Goal: Communication & Community: Answer question/provide support

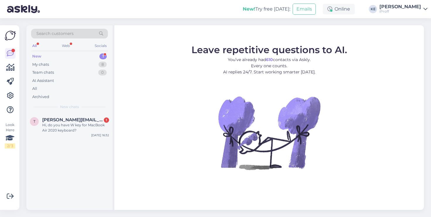
click at [87, 59] on div "New 1" at bounding box center [69, 56] width 77 height 8
click at [90, 55] on div "New 1" at bounding box center [69, 56] width 77 height 8
click at [85, 63] on div "My chats 8" at bounding box center [69, 64] width 77 height 8
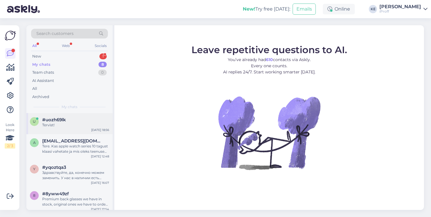
click at [75, 123] on div "Tervist!" at bounding box center [75, 124] width 67 height 5
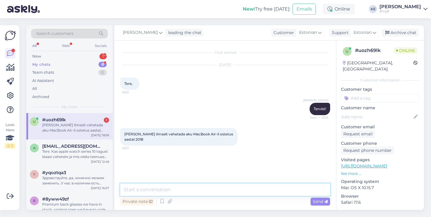
click at [234, 188] on textarea at bounding box center [225, 189] width 210 height 12
type textarea "[PERSON_NAME] olem"
type textarea "Meil akud olemas, hind 139,99€ vahetuse eest."
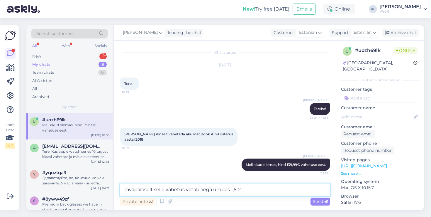
type textarea "Tavapäraselt selle vahetus võtab aega umbes 1,5-2h"
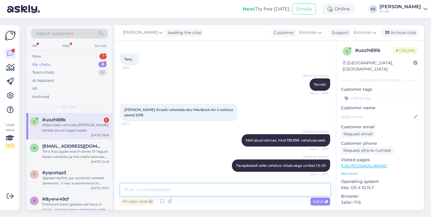
scroll to position [50, 0]
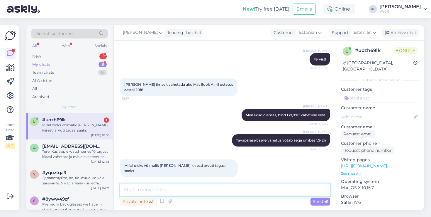
click at [196, 188] on textarea at bounding box center [225, 189] width 210 height 12
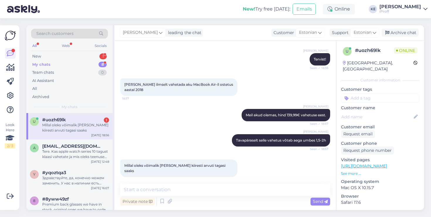
click at [226, 183] on div "Chat started [DATE] Tere, 18:55 [PERSON_NAME] Tervist! Seen ✓ 18:56 [PERSON_NAM…" at bounding box center [225, 124] width 222 height 169
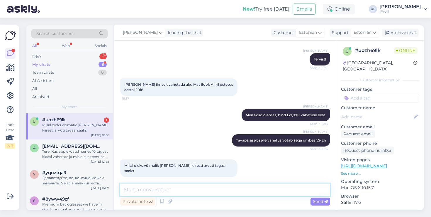
click at [226, 188] on textarea at bounding box center [225, 189] width 210 height 12
type textarea "Millal endal mugavaim oleks teil="
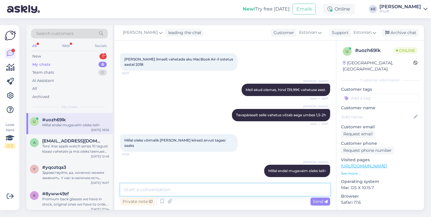
type textarea "?"
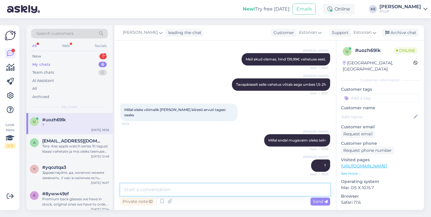
scroll to position [100, 0]
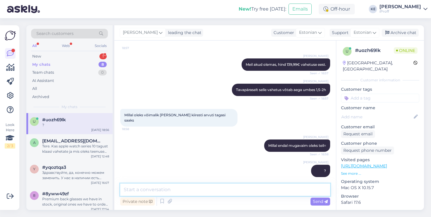
click at [187, 185] on textarea at bounding box center [225, 189] width 210 height 12
type textarea "Äkki soovite homme tuua?"
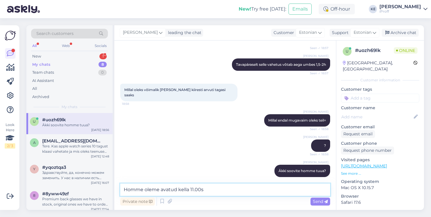
type textarea "Homme oleme avatud kella 11.00st"
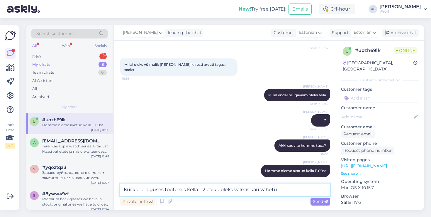
type textarea "Kui kohe alguses toote siis kella 1-2 paiku oleks valmis kau vahetus"
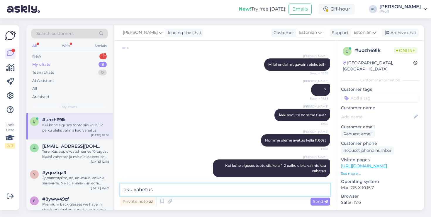
type textarea "[PERSON_NAME]*"
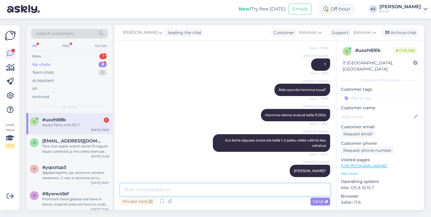
scroll to position [231, 0]
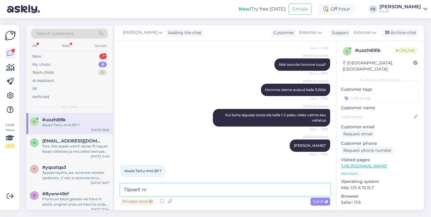
type textarea "Täpselt nii"
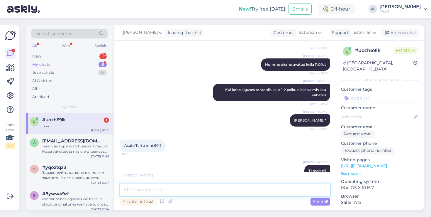
scroll to position [293, 0]
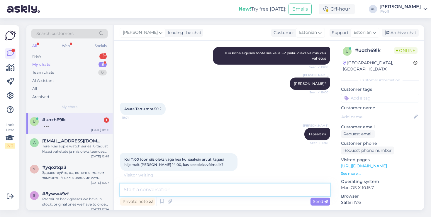
click at [193, 188] on textarea at bounding box center [225, 189] width 210 height 12
type textarea "T"
type textarea "Saame nii teha."
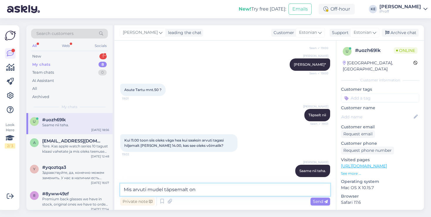
type textarea "Mis arvuti mudel täpsemalt on?"
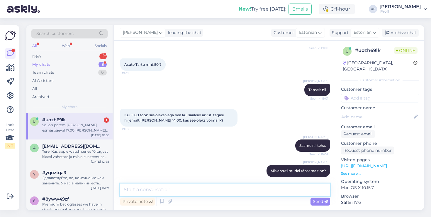
scroll to position [368, 0]
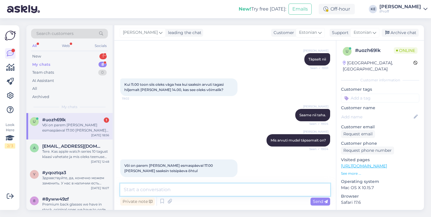
click at [199, 190] on textarea at bounding box center [225, 189] width 210 height 12
type textarea "4"
type textarea "Nii samuti sobib kui soovite."
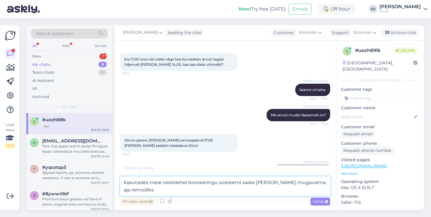
type textarea "Kasutades meie veebilehel broneeringu süsteemi saate [PERSON_NAME] mugavaima aj…"
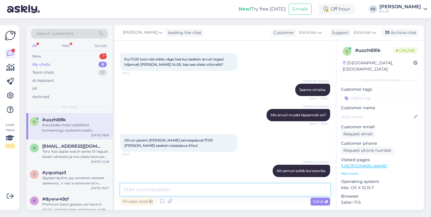
scroll to position [423, 0]
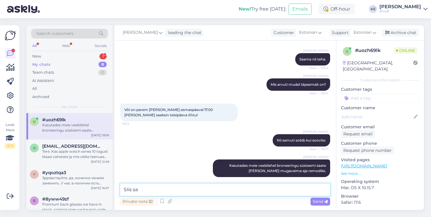
type textarea "SIis saa"
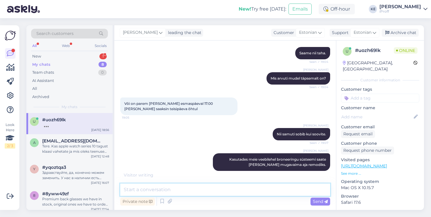
scroll to position [449, 0]
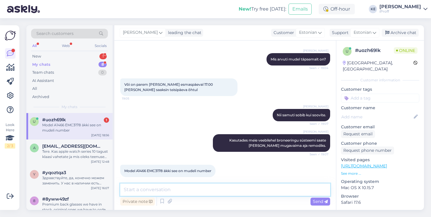
click at [245, 194] on textarea at bounding box center [225, 189] width 210 height 12
type textarea "j"
type textarea "Jah, akud on olemas"
